Goal: Navigation & Orientation: Find specific page/section

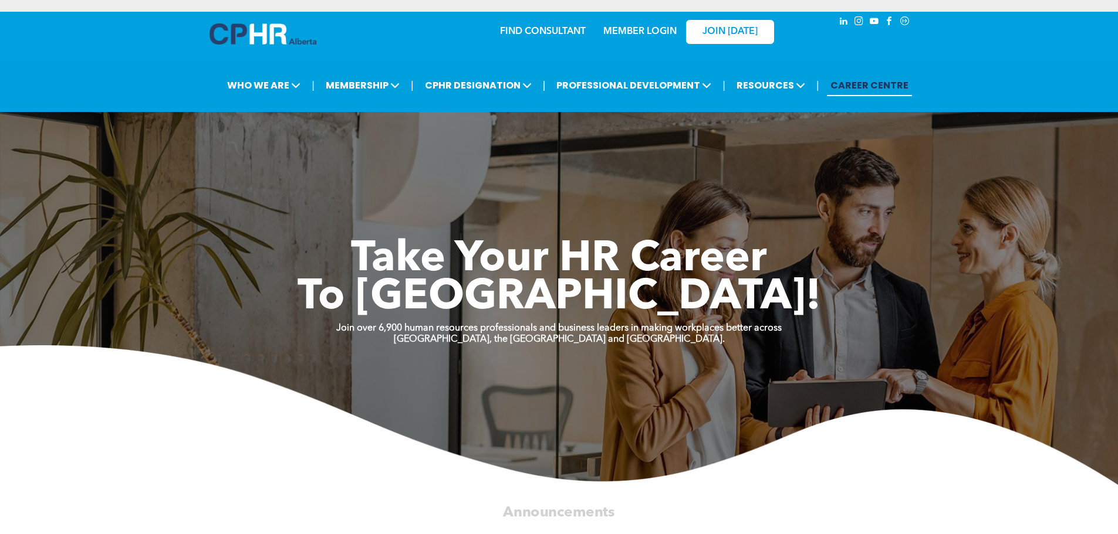
click at [643, 29] on link "MEMBER LOGIN" at bounding box center [639, 31] width 73 height 9
click at [638, 32] on link "MEMBER LOGIN" at bounding box center [639, 31] width 73 height 9
click at [761, 32] on link "JOIN [DATE]" at bounding box center [730, 32] width 88 height 24
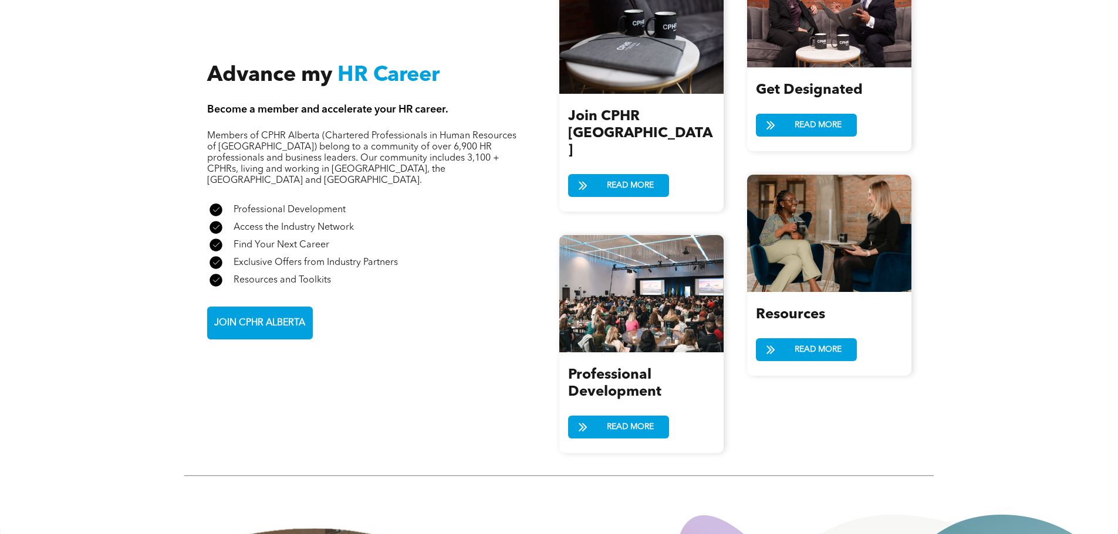
scroll to position [1408, 0]
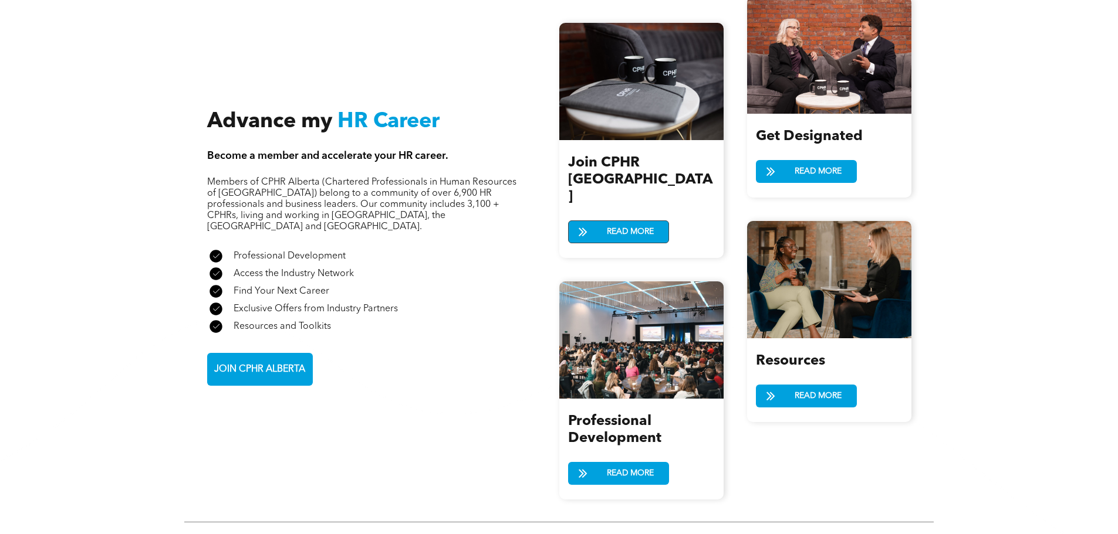
click at [602, 221] on span "READ MORE" at bounding box center [629, 232] width 55 height 22
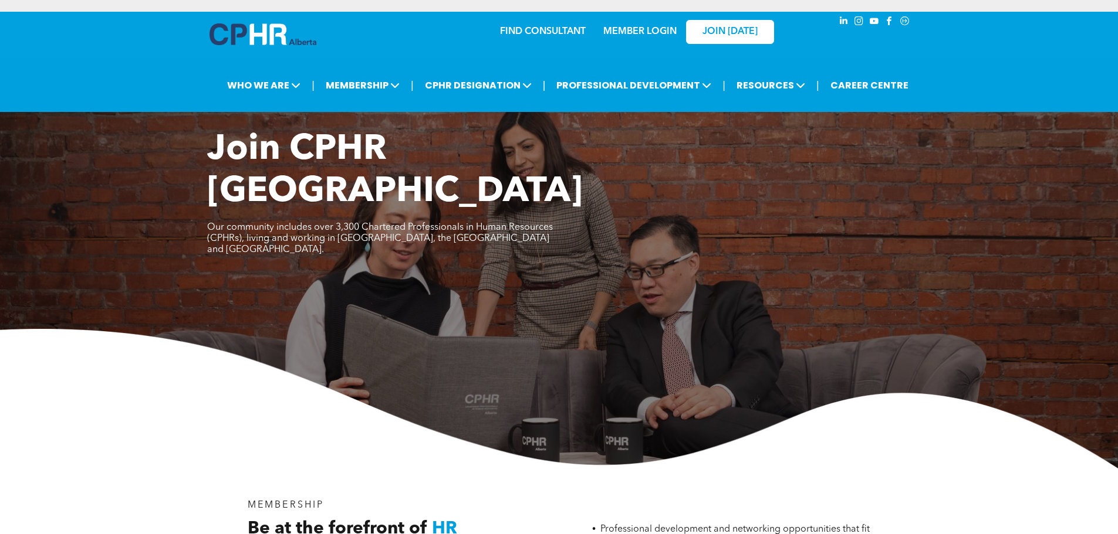
click at [653, 24] on div "MEMBER LOGIN" at bounding box center [639, 28] width 76 height 21
click at [646, 35] on link "MEMBER LOGIN" at bounding box center [639, 31] width 73 height 9
